Goal: Transaction & Acquisition: Purchase product/service

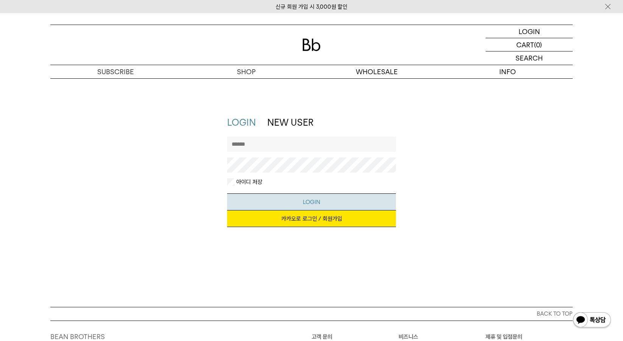
type input "*********"
click at [325, 199] on button "LOGIN" at bounding box center [311, 201] width 169 height 17
click at [318, 221] on link "카카오로 로그인 / 회원가입" at bounding box center [311, 218] width 169 height 17
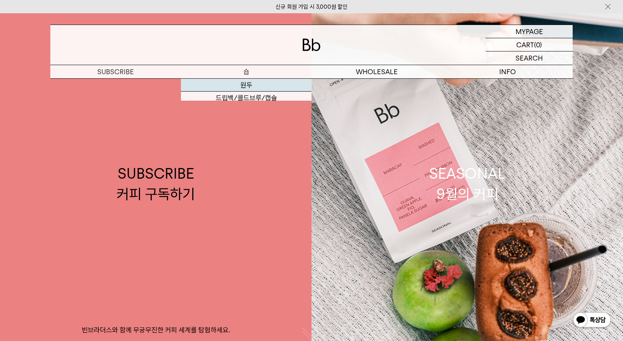
click at [249, 83] on link "원두" at bounding box center [246, 85] width 130 height 13
